Goal: Complete application form

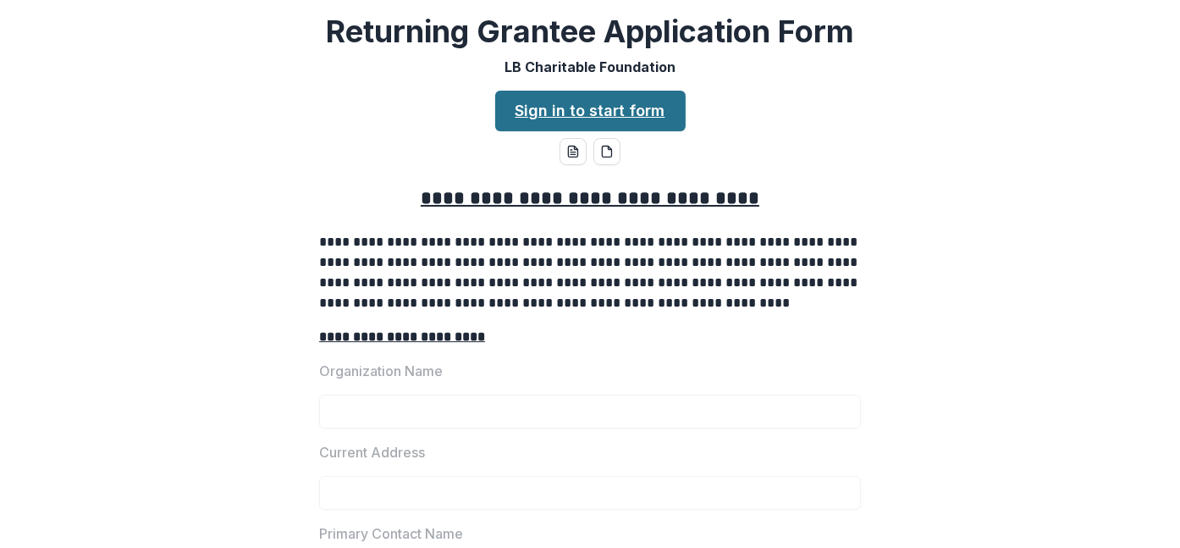
click at [630, 111] on link "Sign in to start form" at bounding box center [590, 111] width 190 height 41
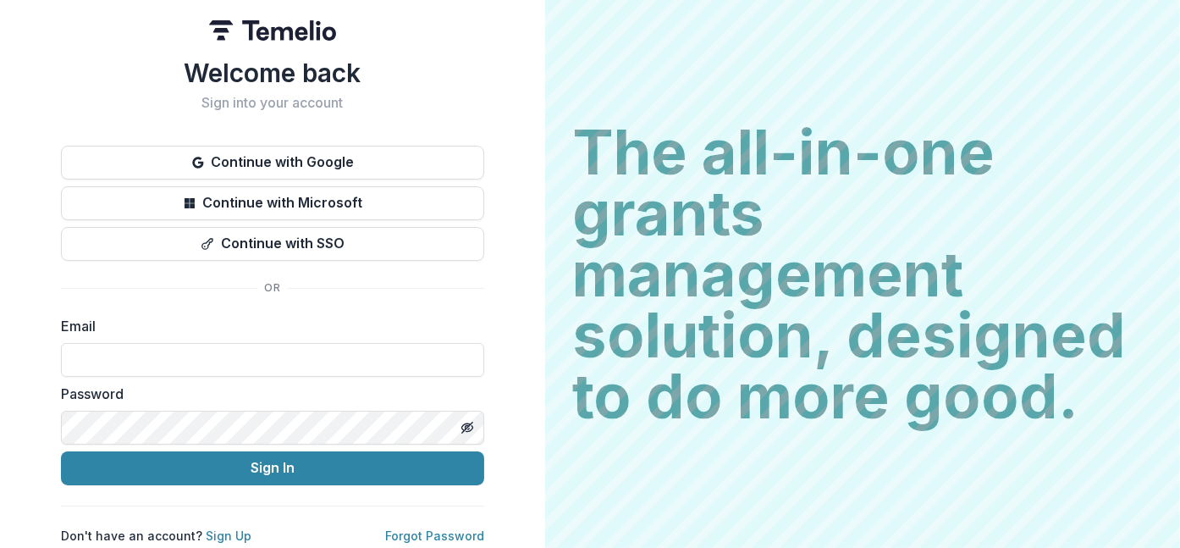
scroll to position [5, 0]
click at [165, 354] on input at bounding box center [272, 360] width 423 height 34
type input "**********"
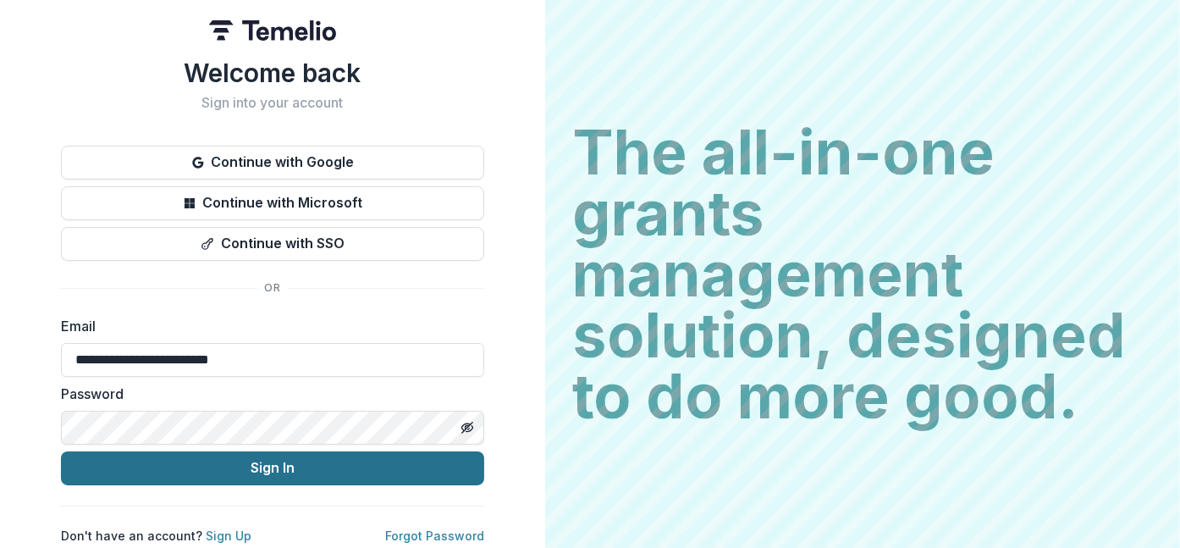
click at [257, 459] on button "Sign In" at bounding box center [272, 468] width 423 height 34
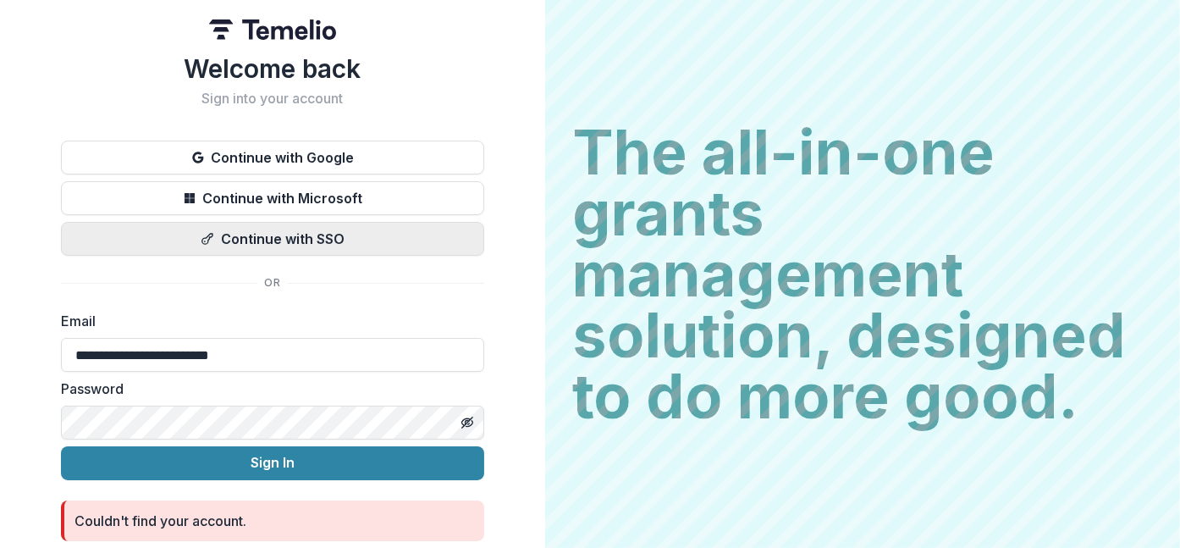
scroll to position [0, 0]
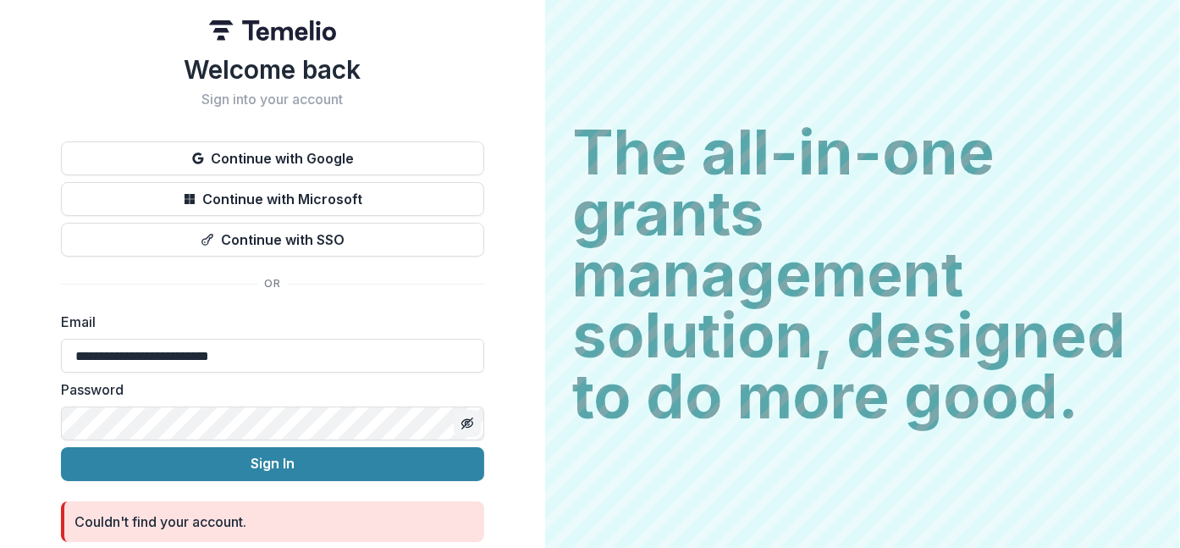
click at [462, 420] on icon "Toggle password visibility" at bounding box center [466, 423] width 8 height 7
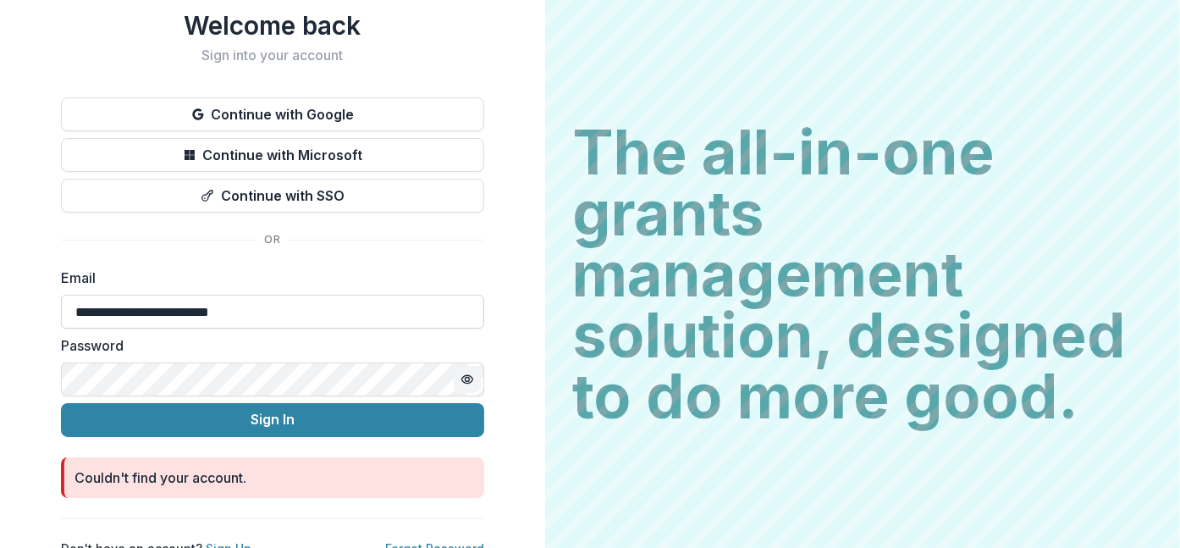
scroll to position [66, 0]
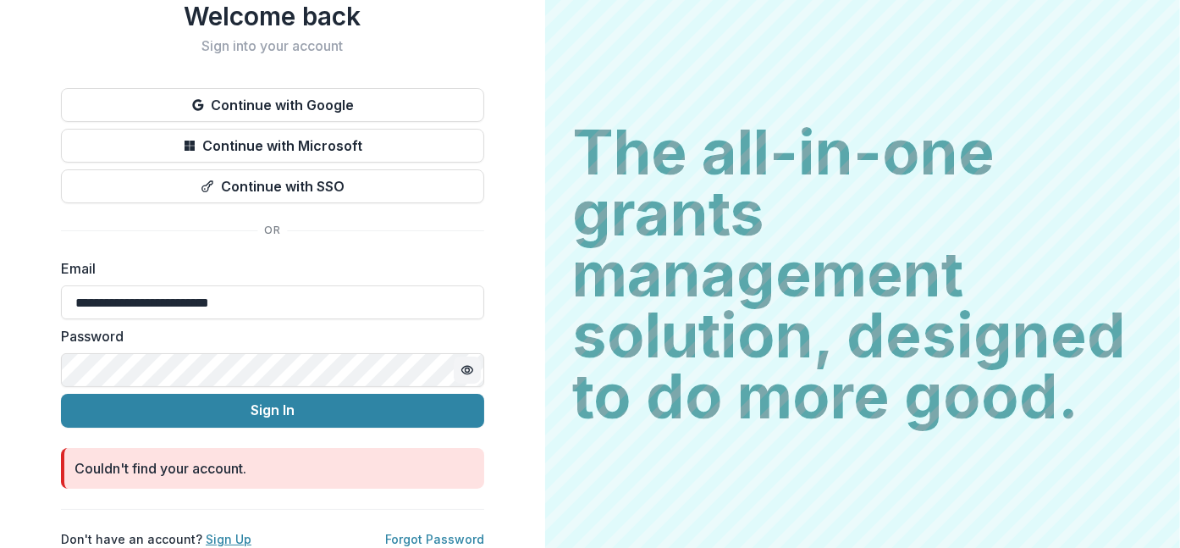
click at [213, 532] on link "Sign Up" at bounding box center [229, 539] width 46 height 14
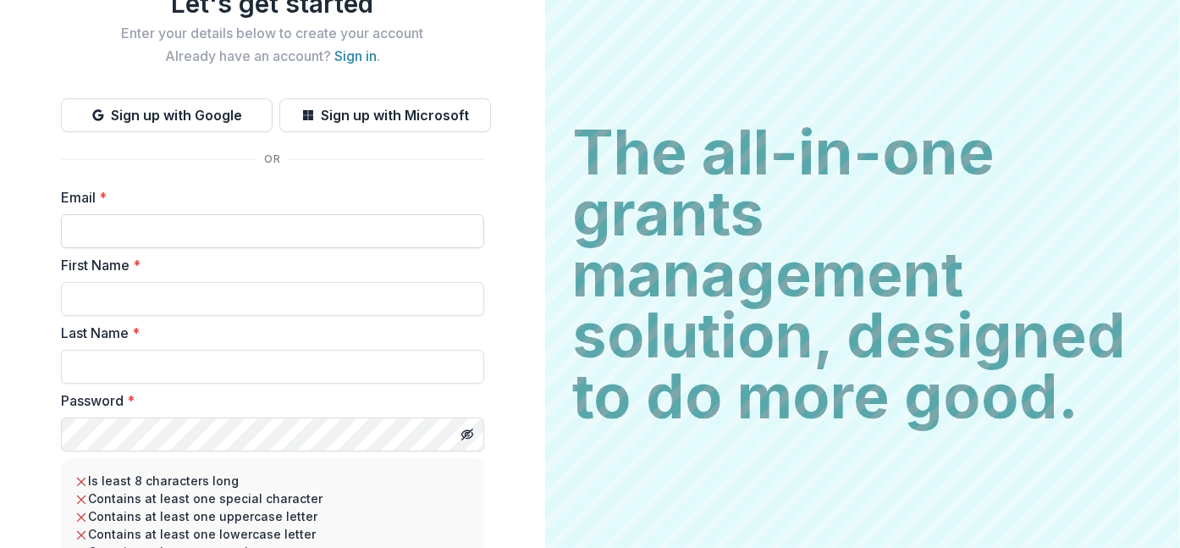
click at [165, 221] on input "Email *" at bounding box center [272, 231] width 423 height 34
type input "**********"
type input "********"
type input "*******"
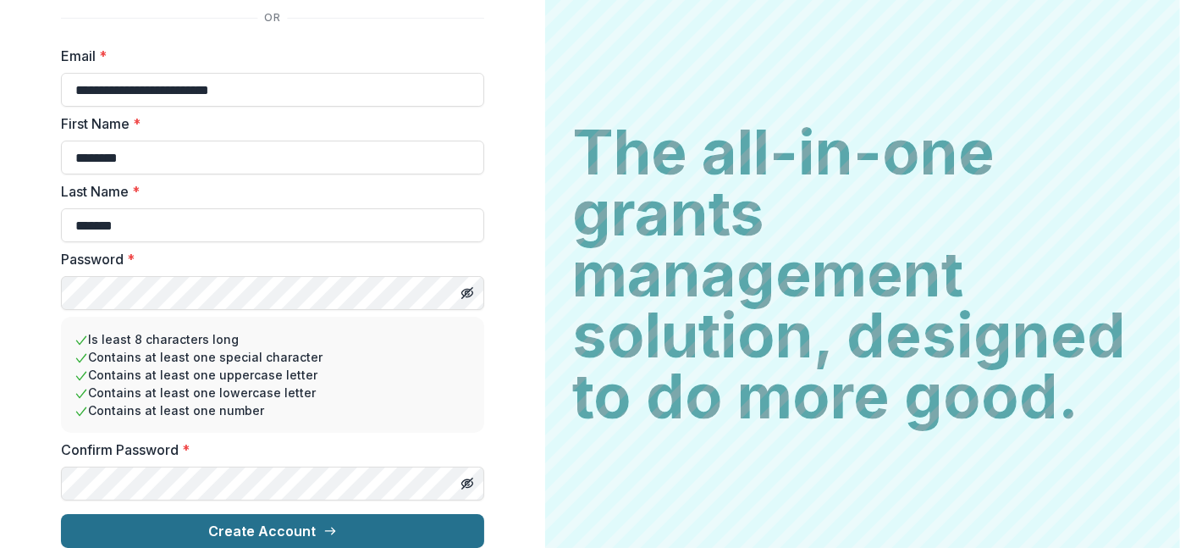
click at [235, 519] on button "Create Account" at bounding box center [272, 531] width 423 height 34
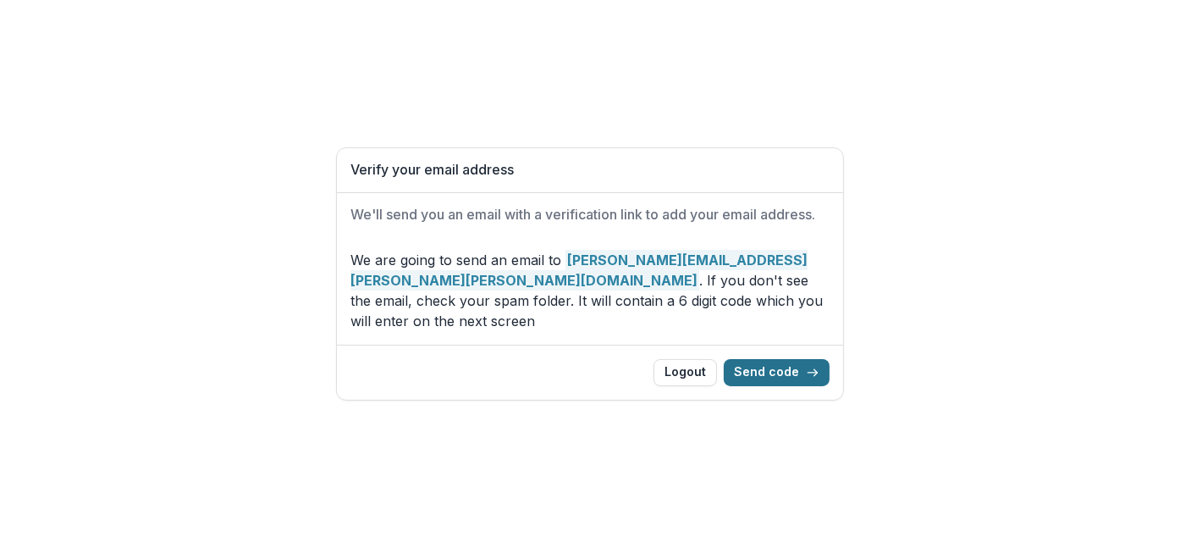
click at [756, 361] on button "Send code" at bounding box center [777, 372] width 106 height 27
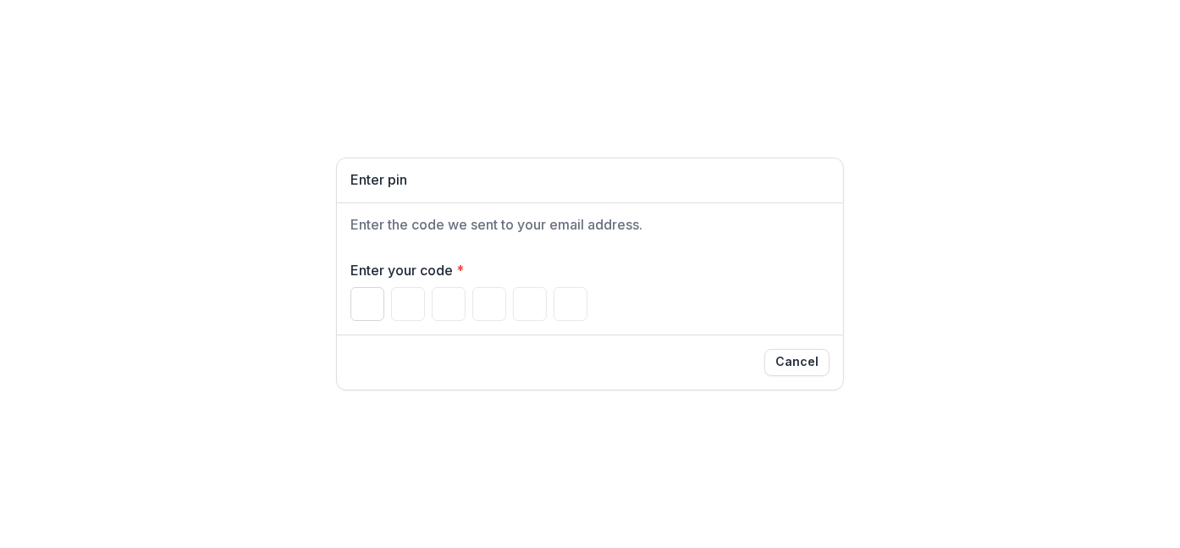
click at [362, 305] on input "Please enter your pin code" at bounding box center [367, 304] width 34 height 34
type input "*"
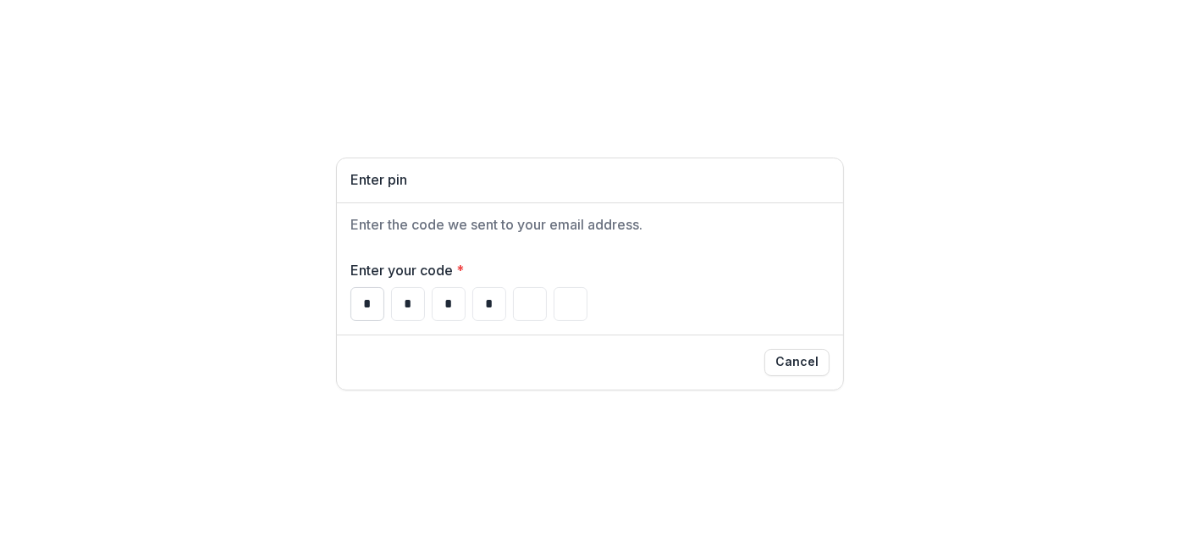
type input "*"
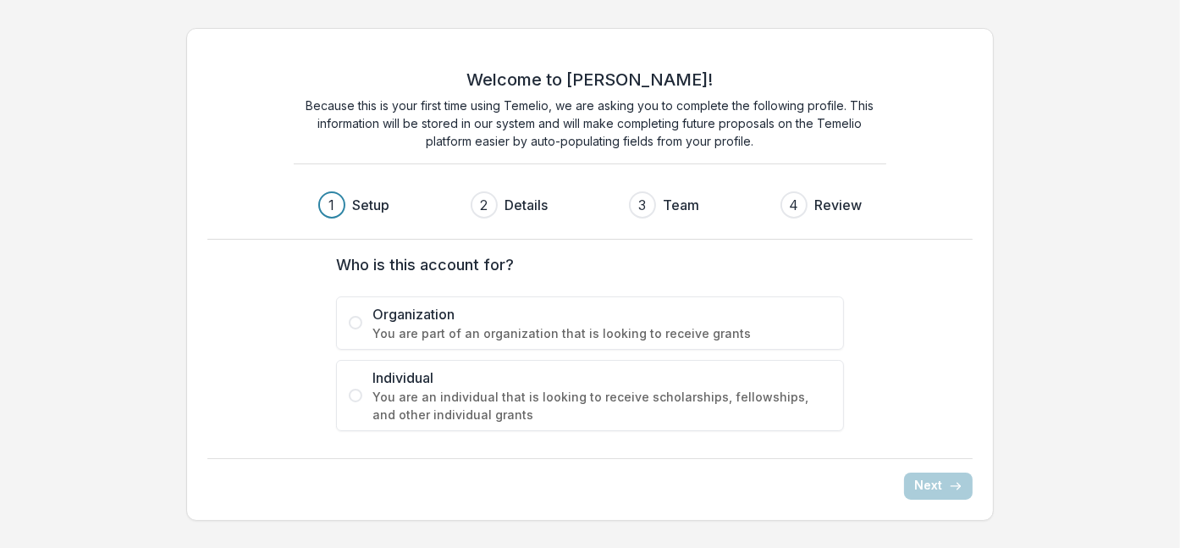
click at [355, 323] on span at bounding box center [356, 323] width 14 height 14
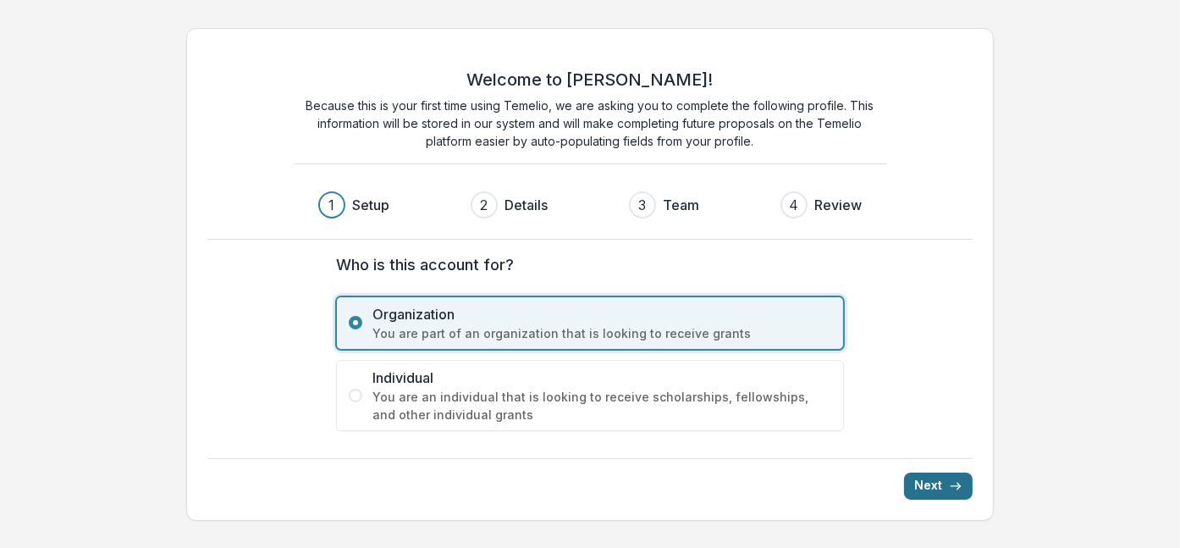
click at [943, 483] on button "Next" at bounding box center [938, 485] width 69 height 27
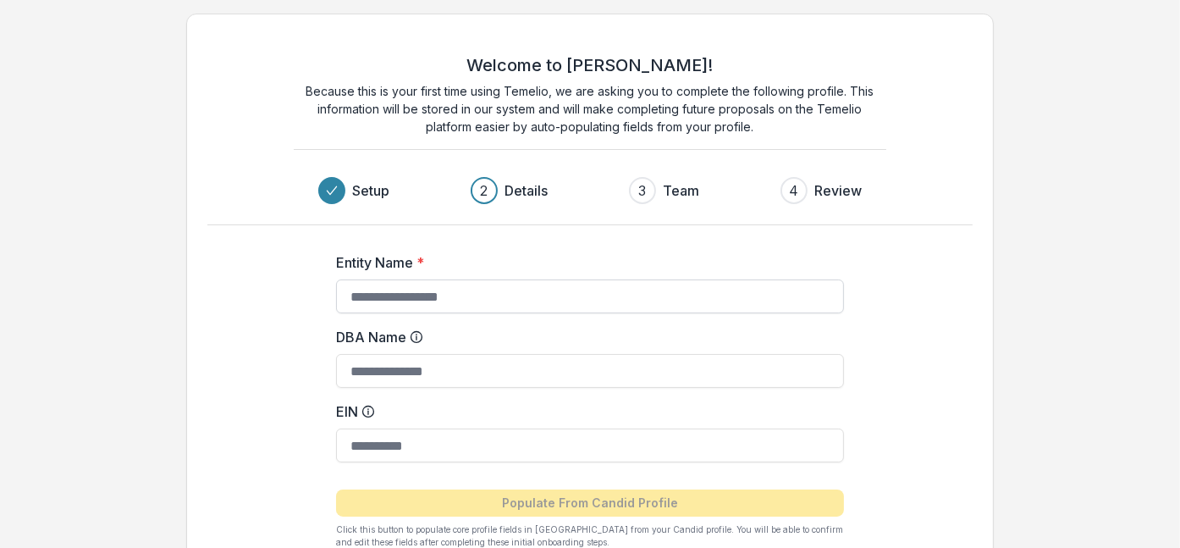
click at [388, 300] on input "Entity Name *" at bounding box center [590, 296] width 508 height 34
type input "**********"
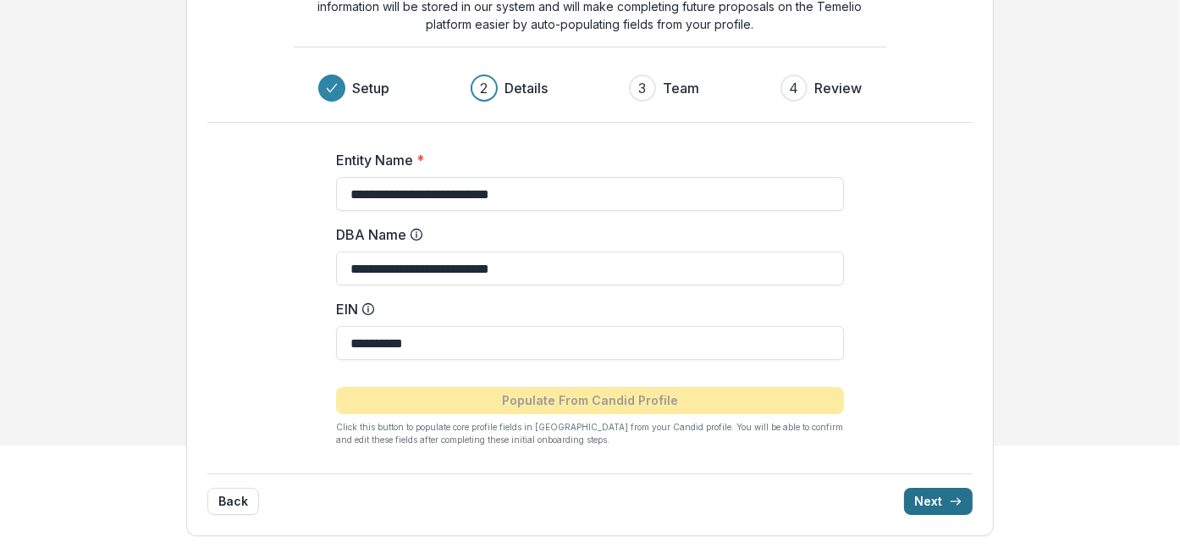
click at [933, 493] on button "Next" at bounding box center [938, 501] width 69 height 27
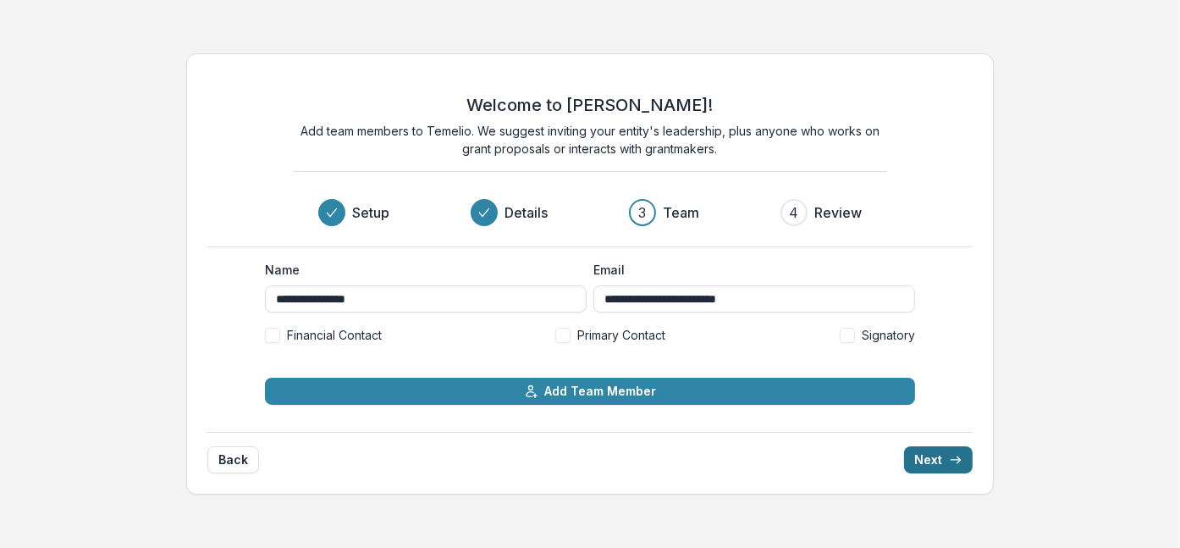
scroll to position [0, 0]
click at [277, 337] on span at bounding box center [272, 335] width 15 height 15
click at [565, 331] on span at bounding box center [562, 335] width 15 height 15
click at [934, 458] on button "Next" at bounding box center [938, 459] width 69 height 27
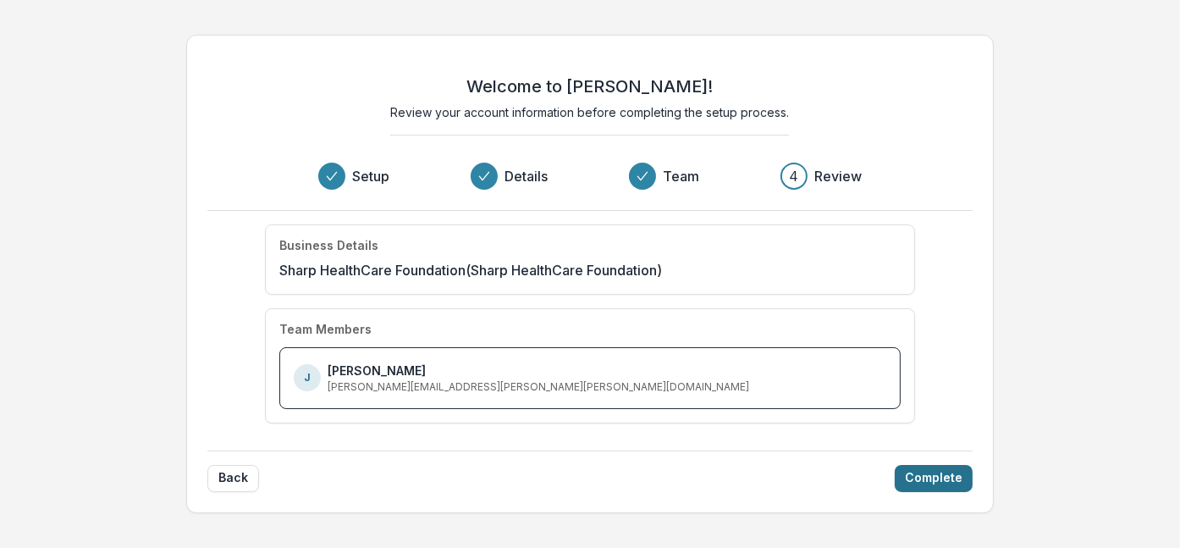
click at [931, 477] on button "Complete" at bounding box center [934, 478] width 78 height 27
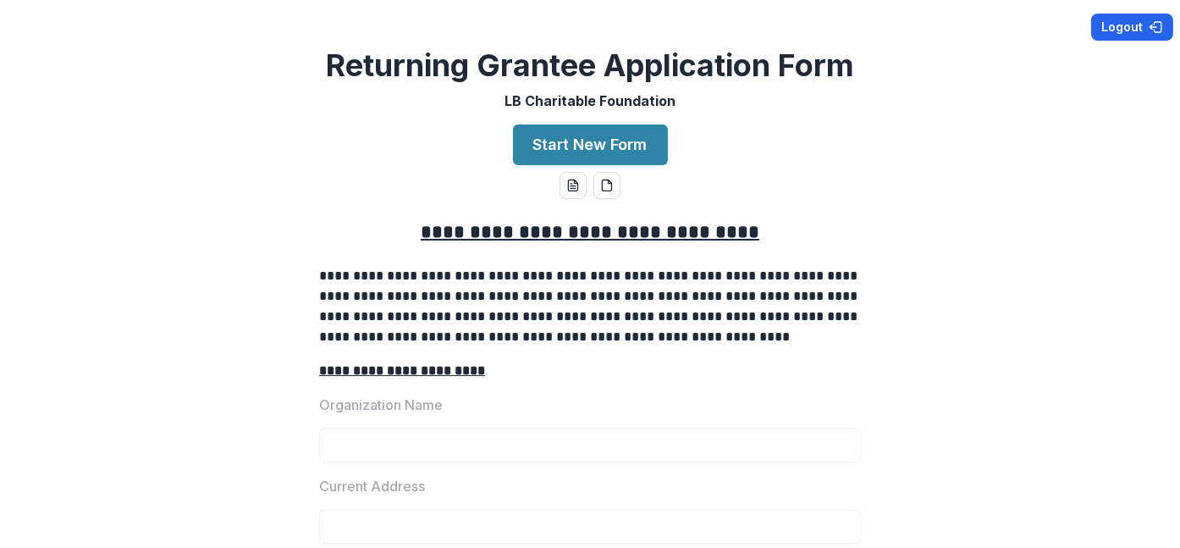
click at [1117, 22] on button "Logout" at bounding box center [1132, 27] width 82 height 27
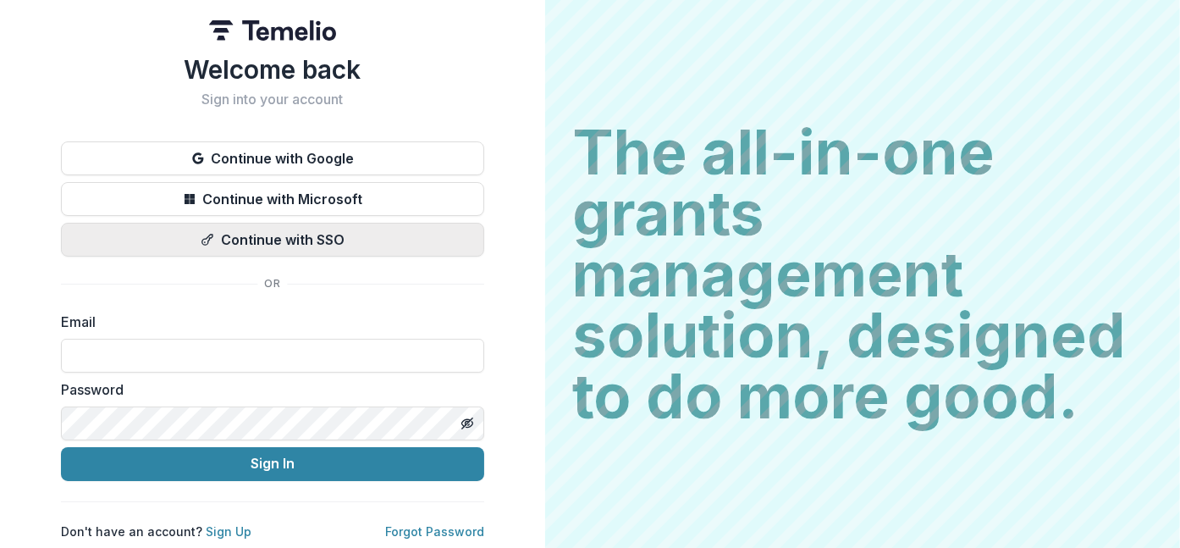
type input "**********"
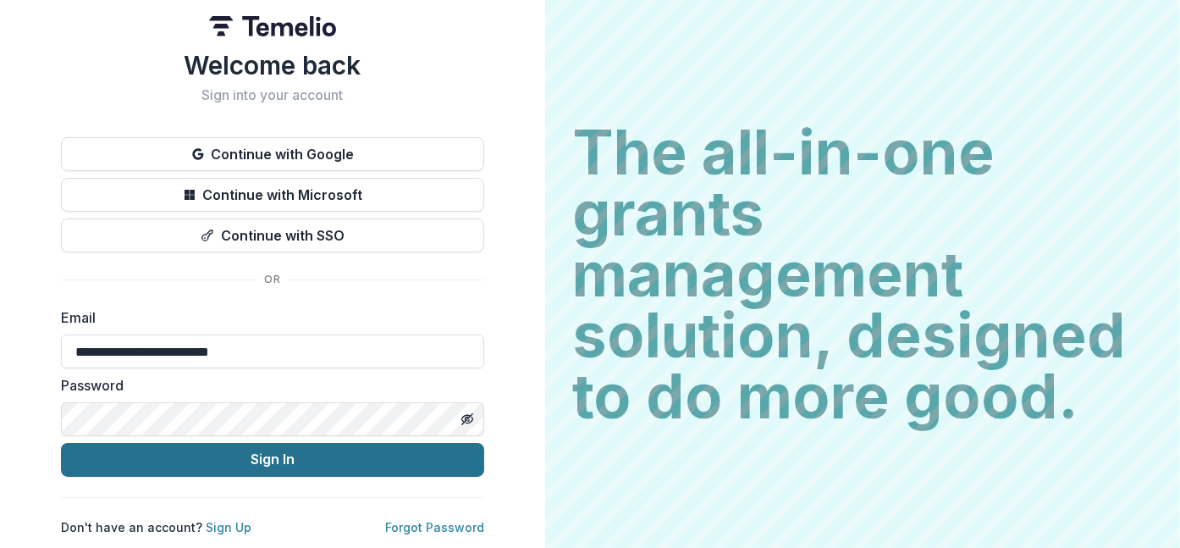
scroll to position [5, 0]
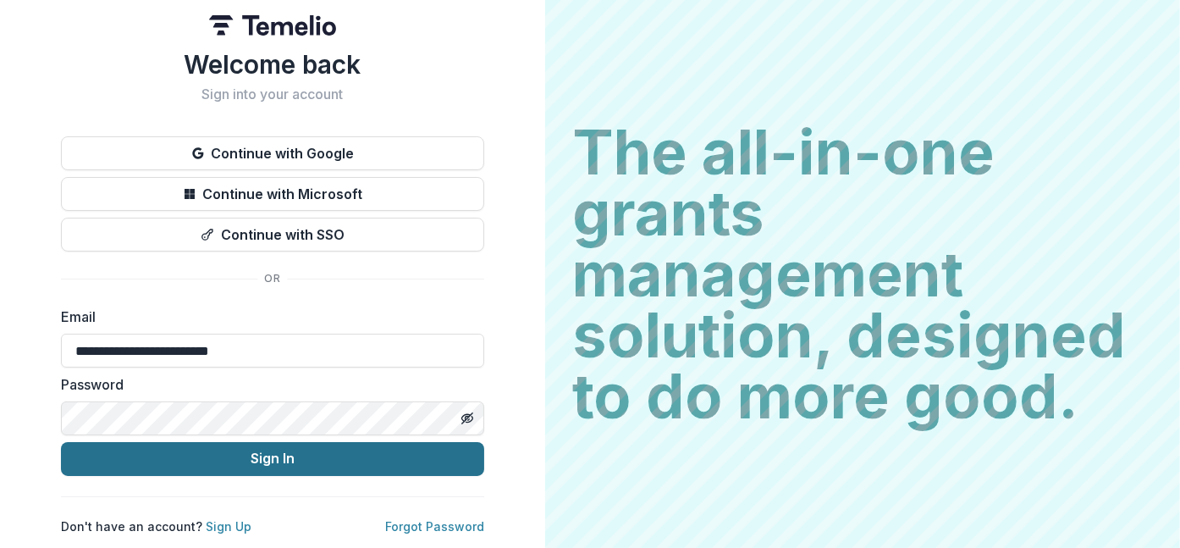
click at [309, 455] on button "Sign In" at bounding box center [272, 459] width 423 height 34
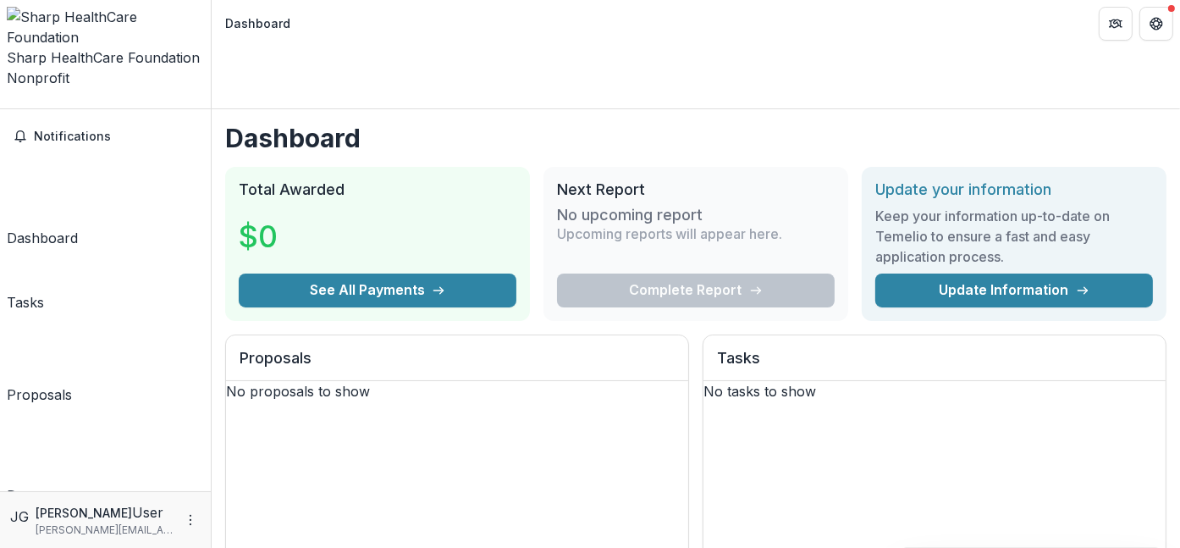
click at [37, 292] on div "Tasks" at bounding box center [25, 302] width 37 height 20
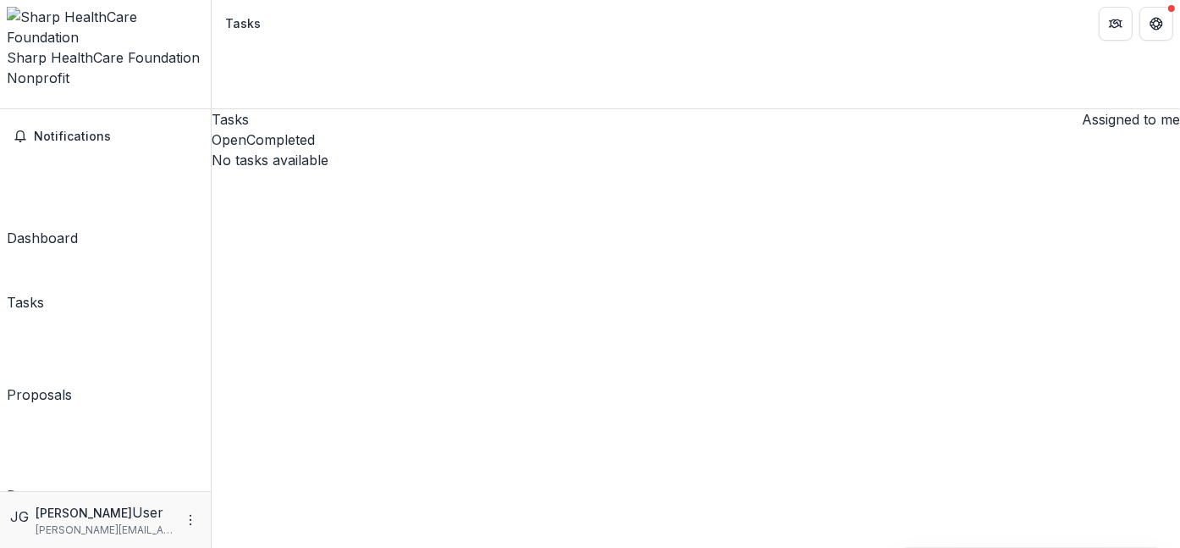
click at [68, 384] on div "Proposals" at bounding box center [39, 394] width 65 height 20
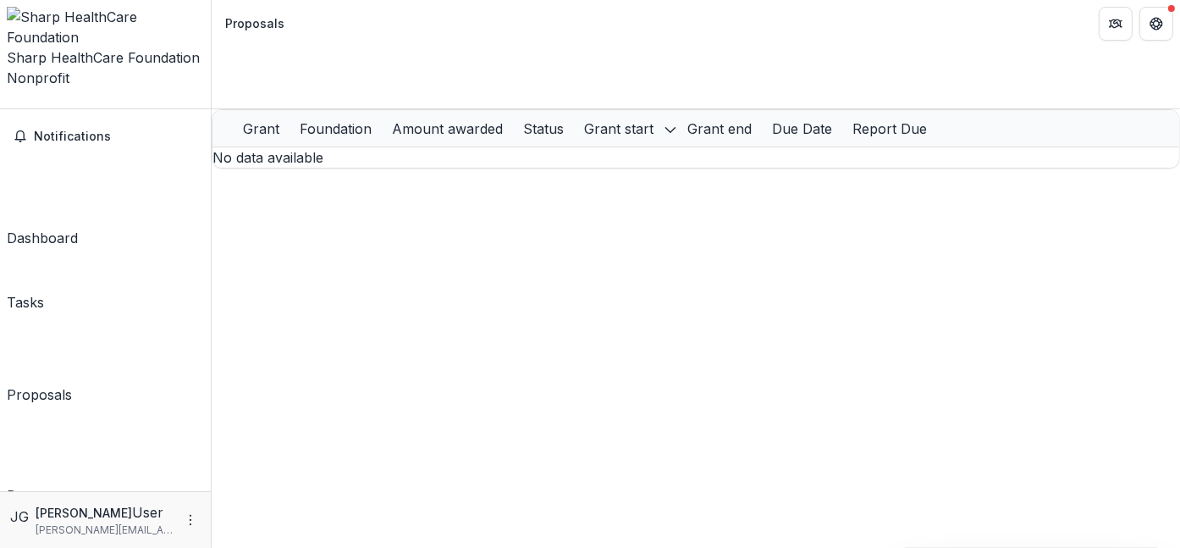
click at [67, 485] on div "Documents" at bounding box center [44, 495] width 74 height 20
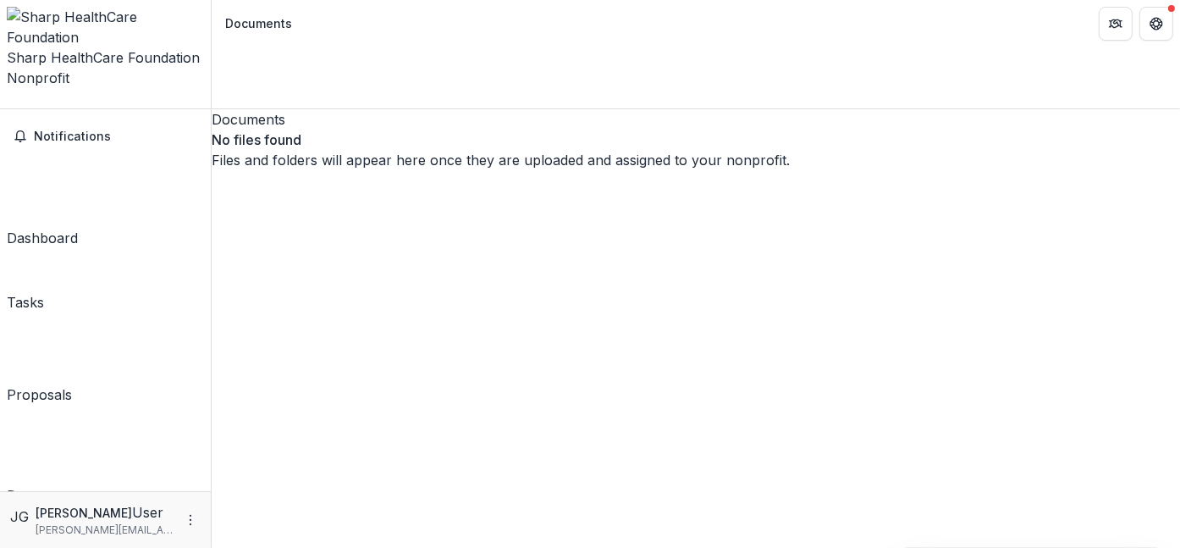
click at [54, 228] on div "Dashboard" at bounding box center [42, 238] width 71 height 20
